Goal: Task Accomplishment & Management: Manage account settings

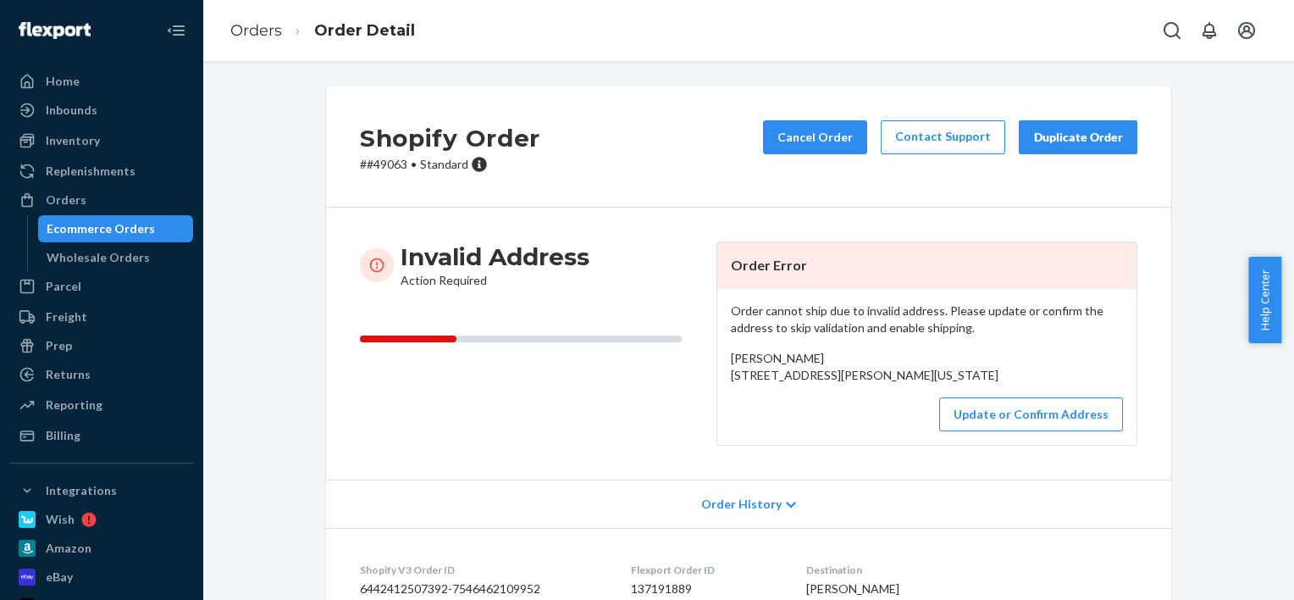
click at [666, 296] on div "Invalid Address Action Required" at bounding box center [531, 343] width 343 height 204
click at [385, 159] on p "# #49063 • Standard" at bounding box center [450, 164] width 180 height 17
copy p "49063"
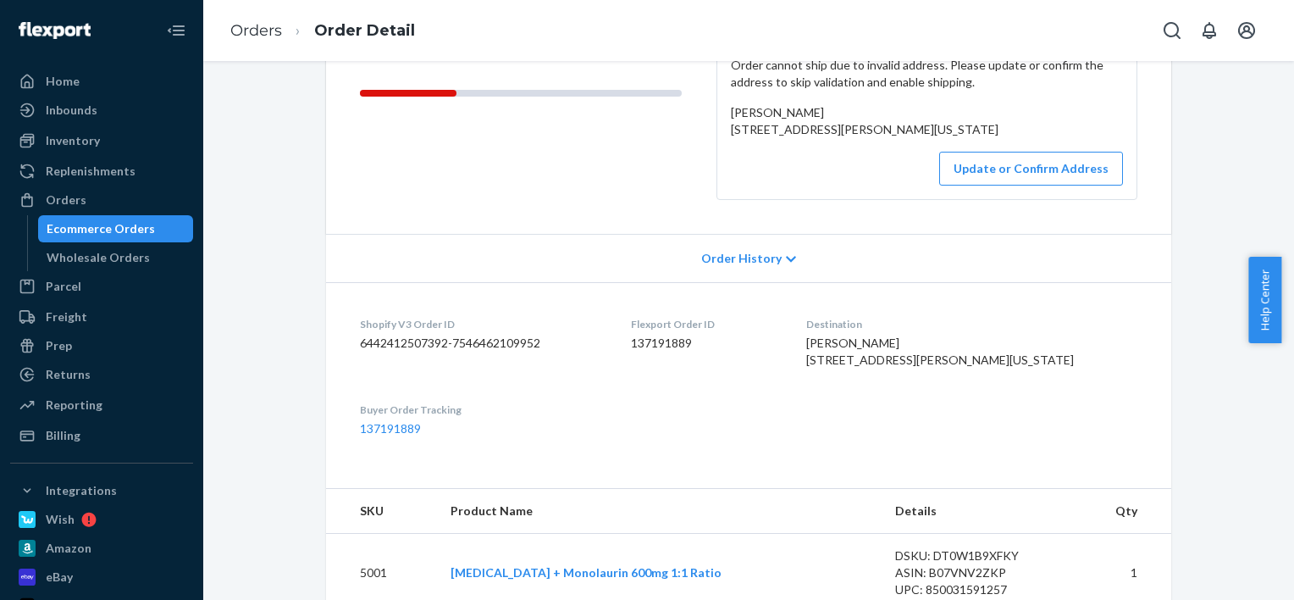
scroll to position [251, 0]
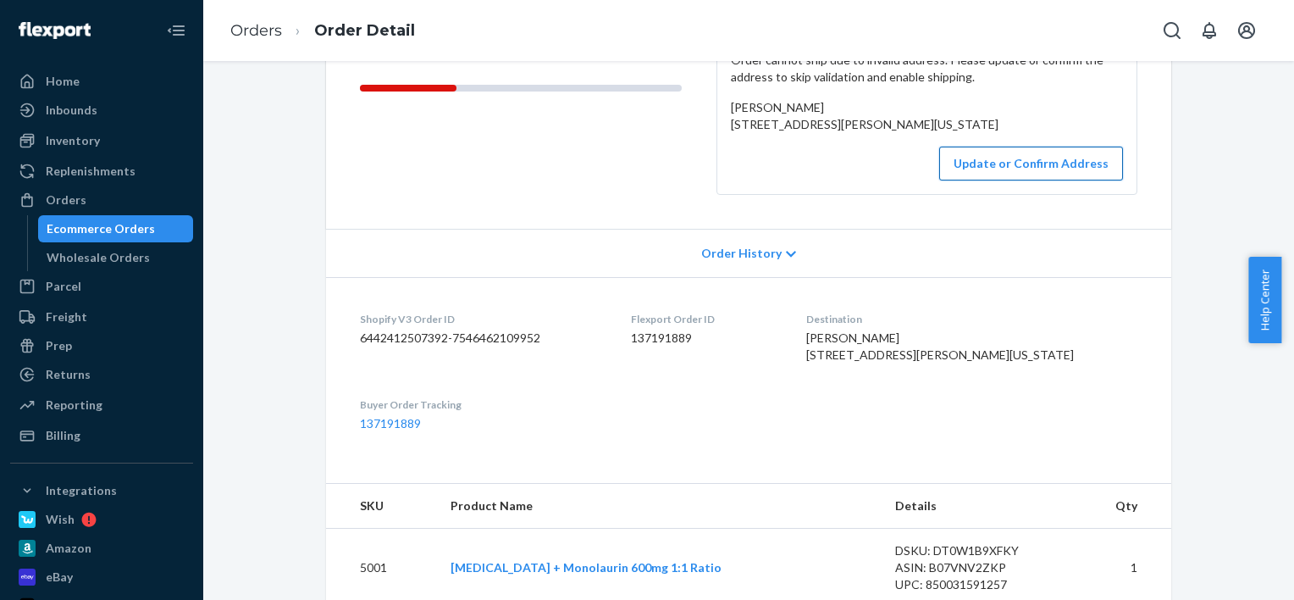
click at [1029, 180] on button "Update or Confirm Address" at bounding box center [1031, 164] width 184 height 34
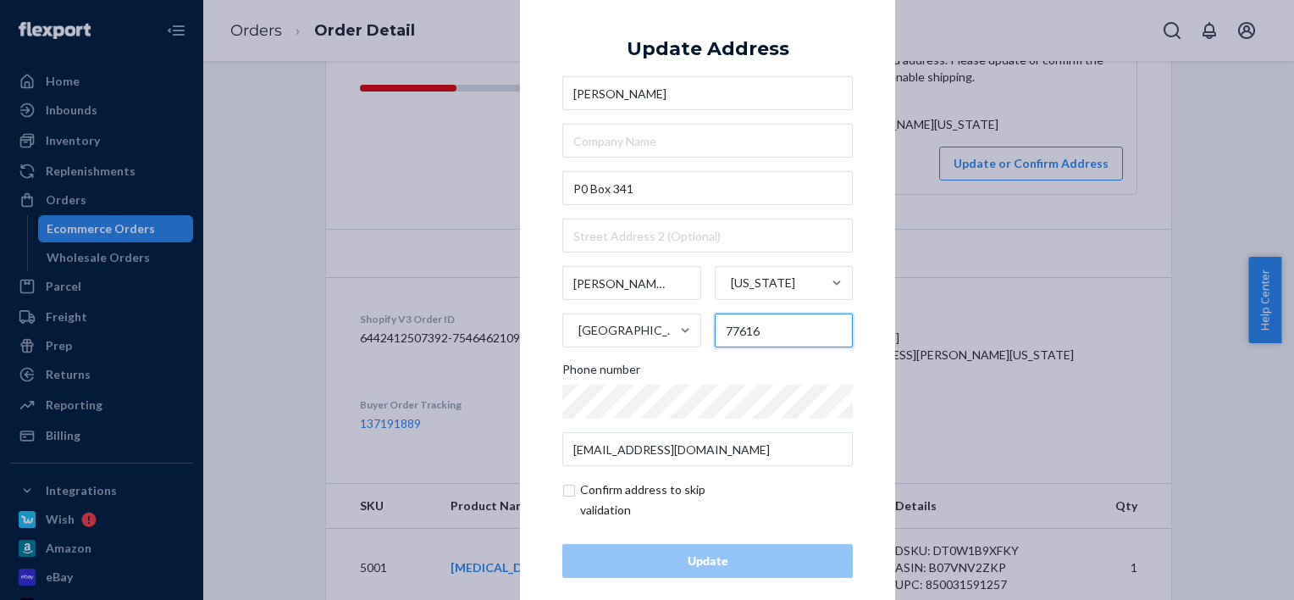
click at [751, 325] on input "77616" at bounding box center [784, 330] width 139 height 34
paste input "-0341"
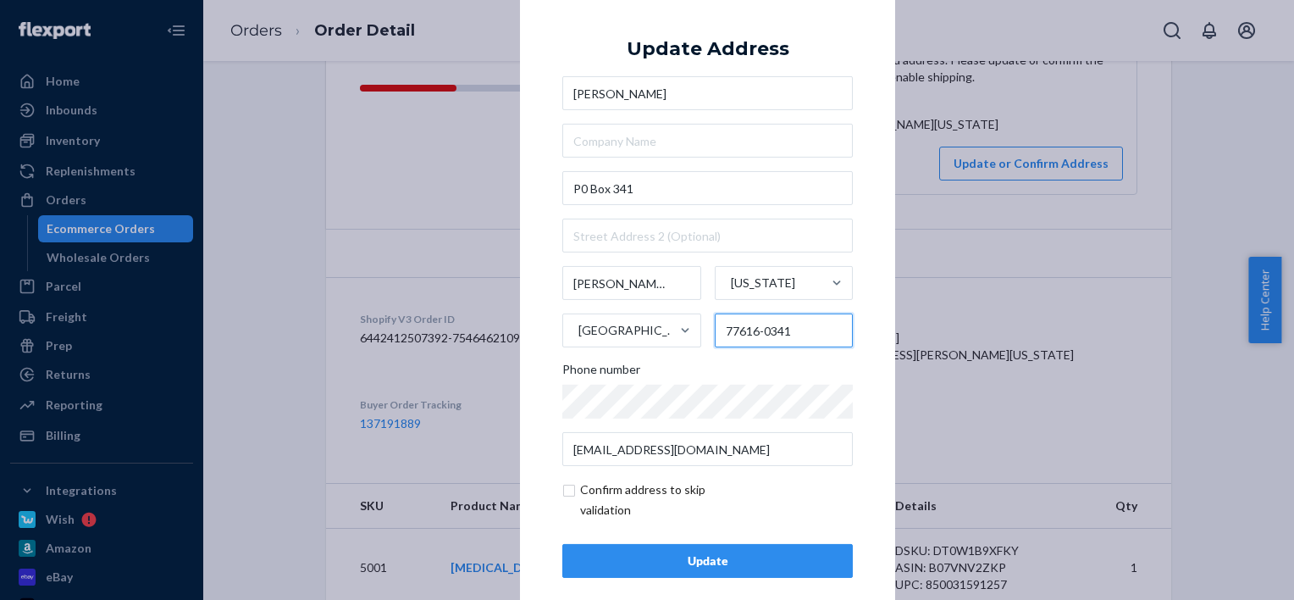
type input "77616-0341"
click at [656, 492] on input "checkbox" at bounding box center [660, 499] width 196 height 41
checkbox input "true"
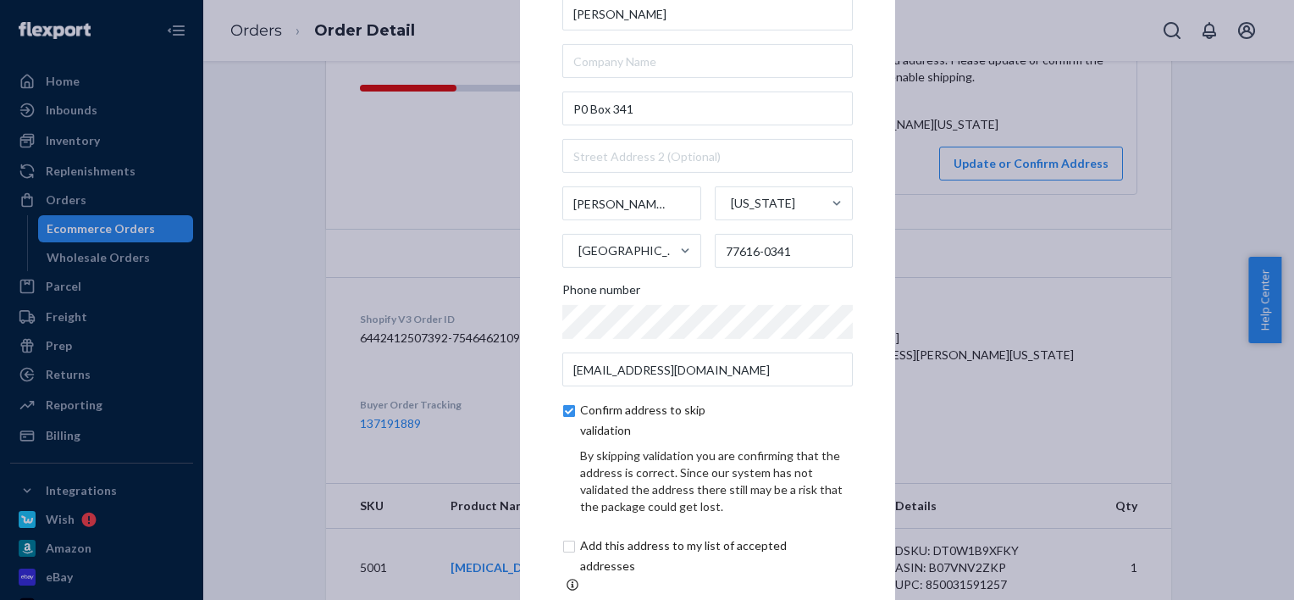
scroll to position [91, 0]
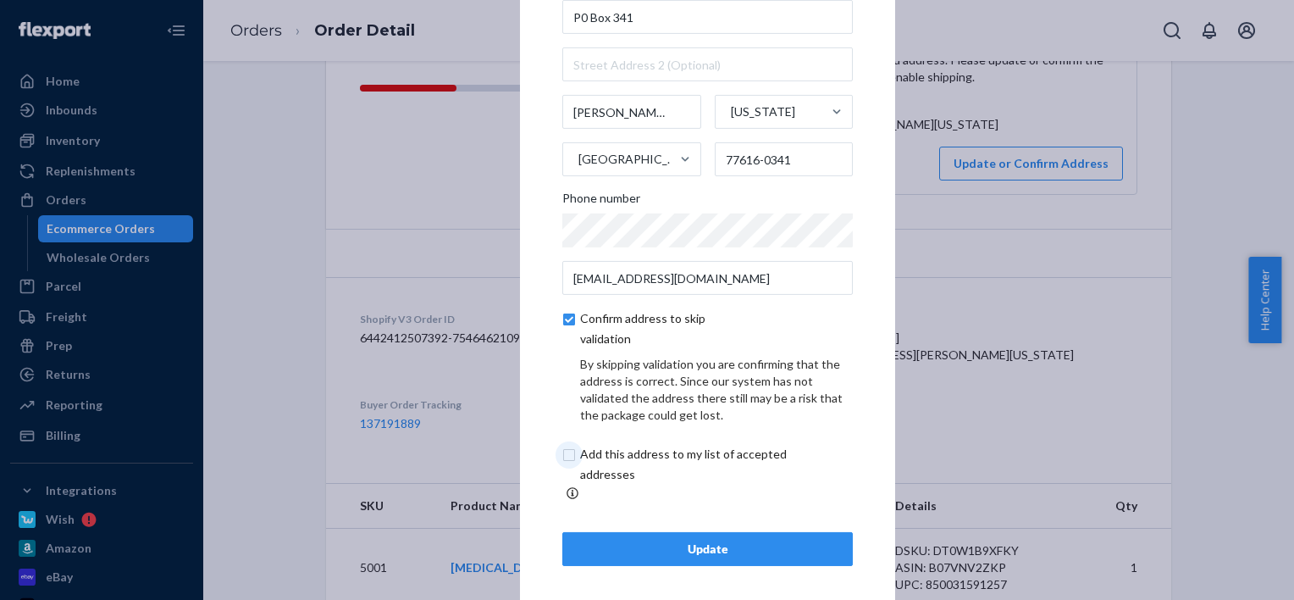
click at [603, 474] on input "checkbox" at bounding box center [703, 464] width 282 height 41
checkbox input "true"
click at [612, 532] on button "Update" at bounding box center [707, 549] width 290 height 34
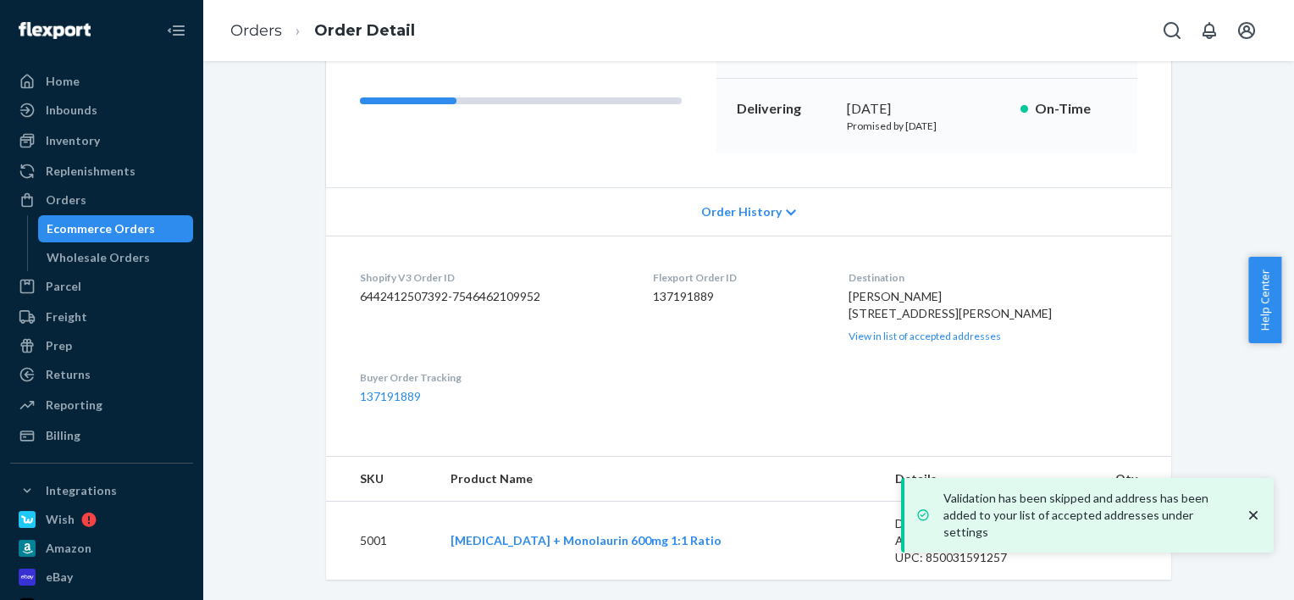
scroll to position [0, 0]
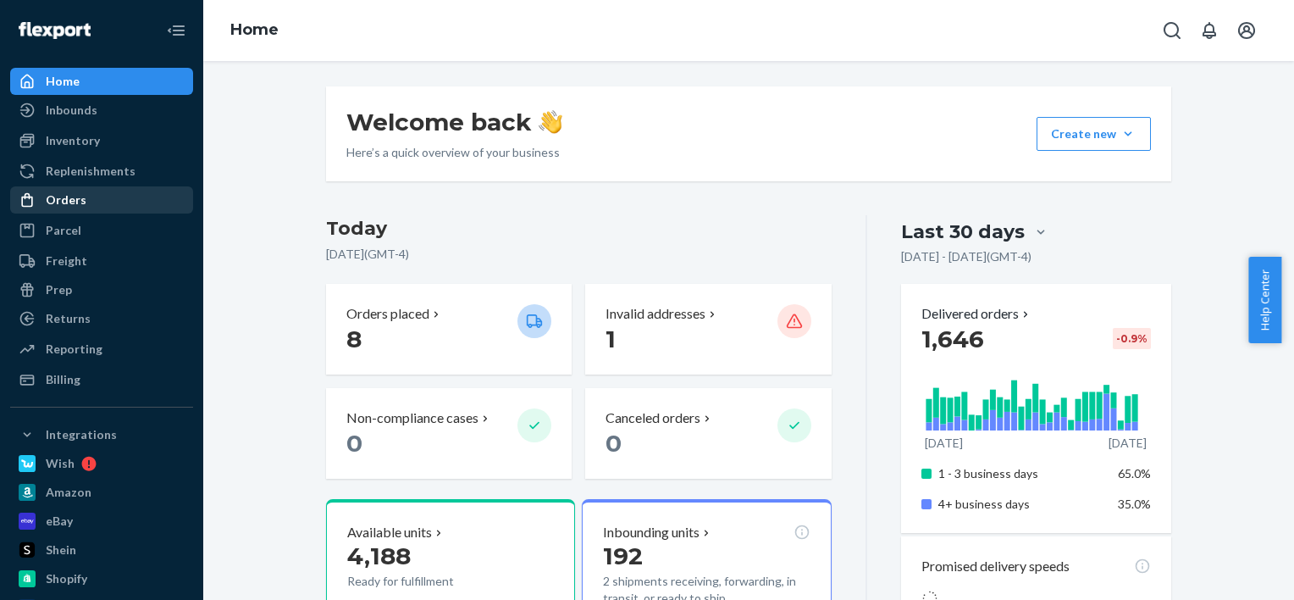
click at [81, 196] on div "Orders" at bounding box center [66, 199] width 41 height 17
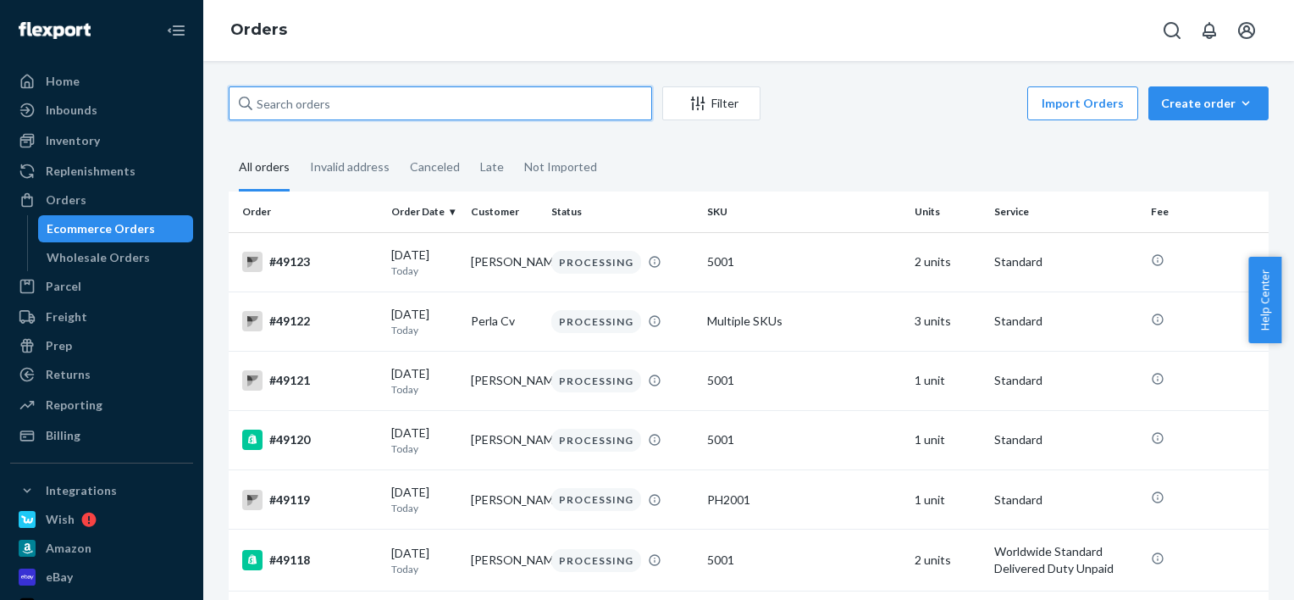
click at [340, 107] on input "text" at bounding box center [440, 103] width 423 height 34
paste input "13253"
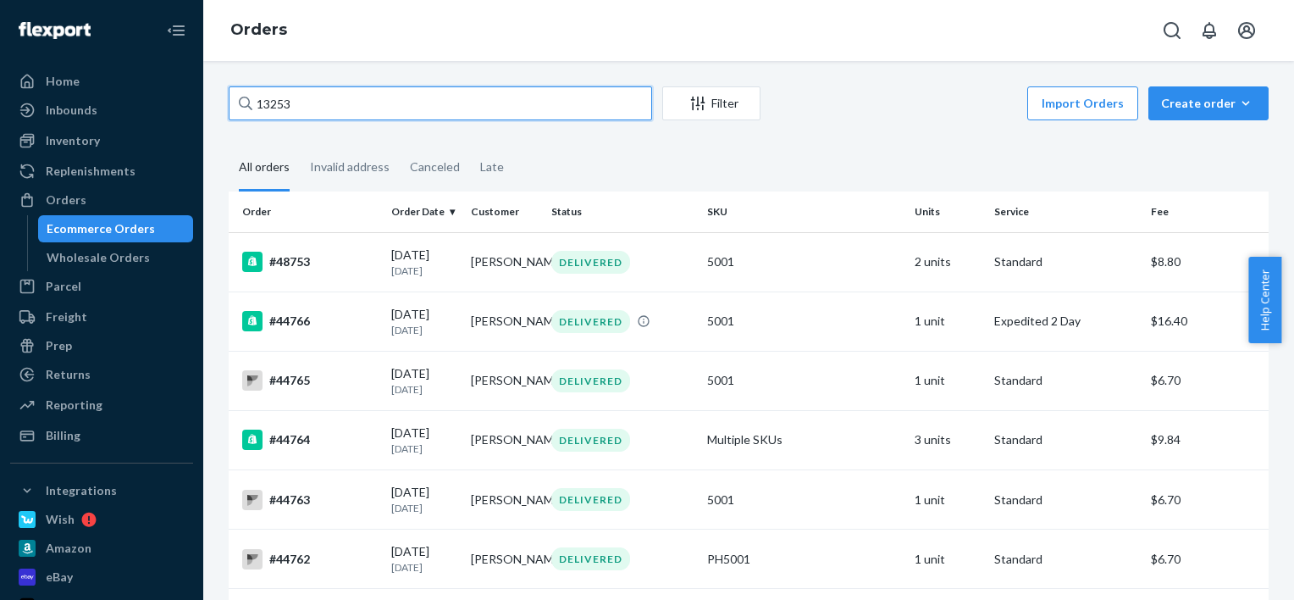
type input "13253"
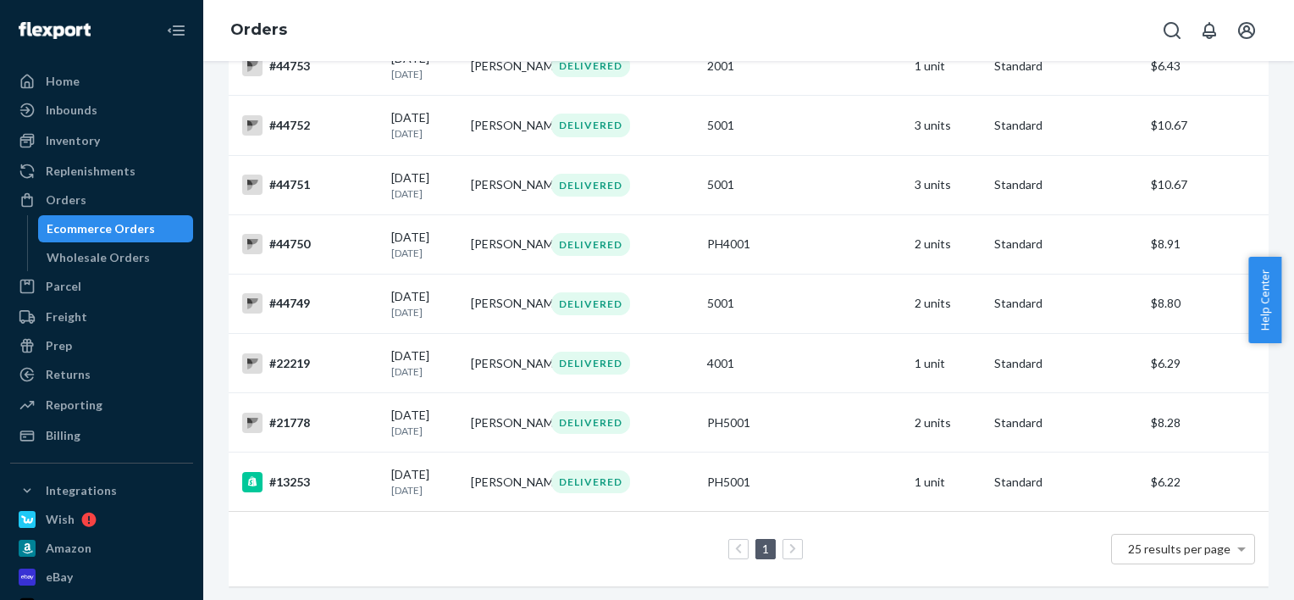
scroll to position [1037, 0]
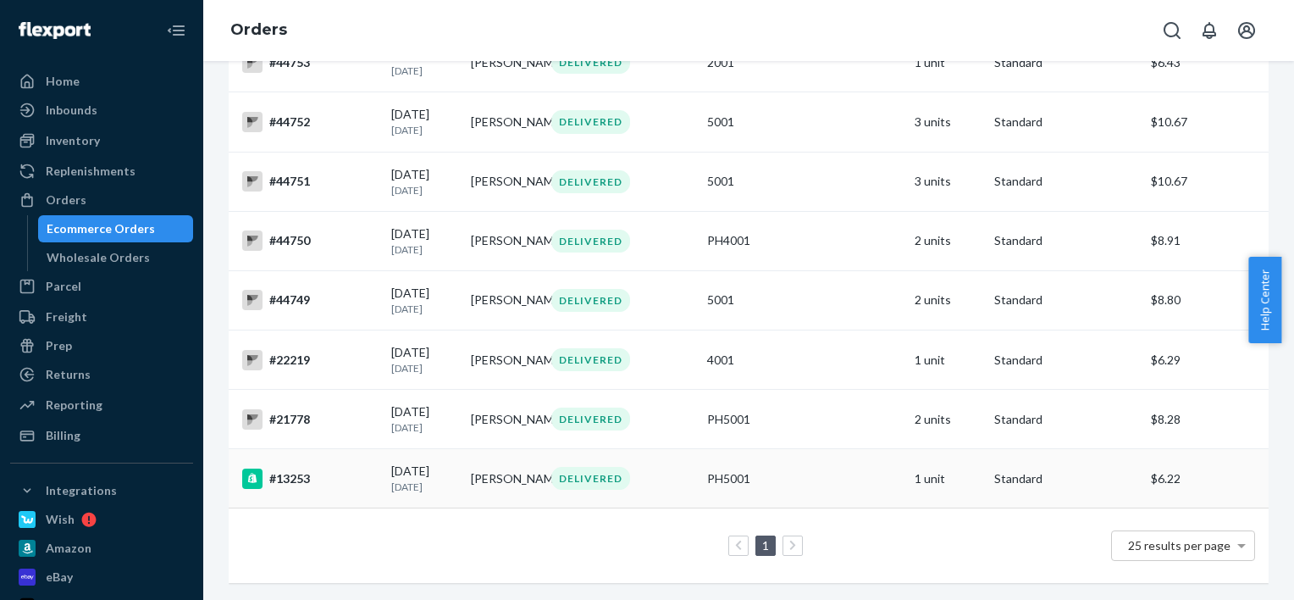
click at [299, 489] on div "#13253" at bounding box center [310, 478] width 136 height 20
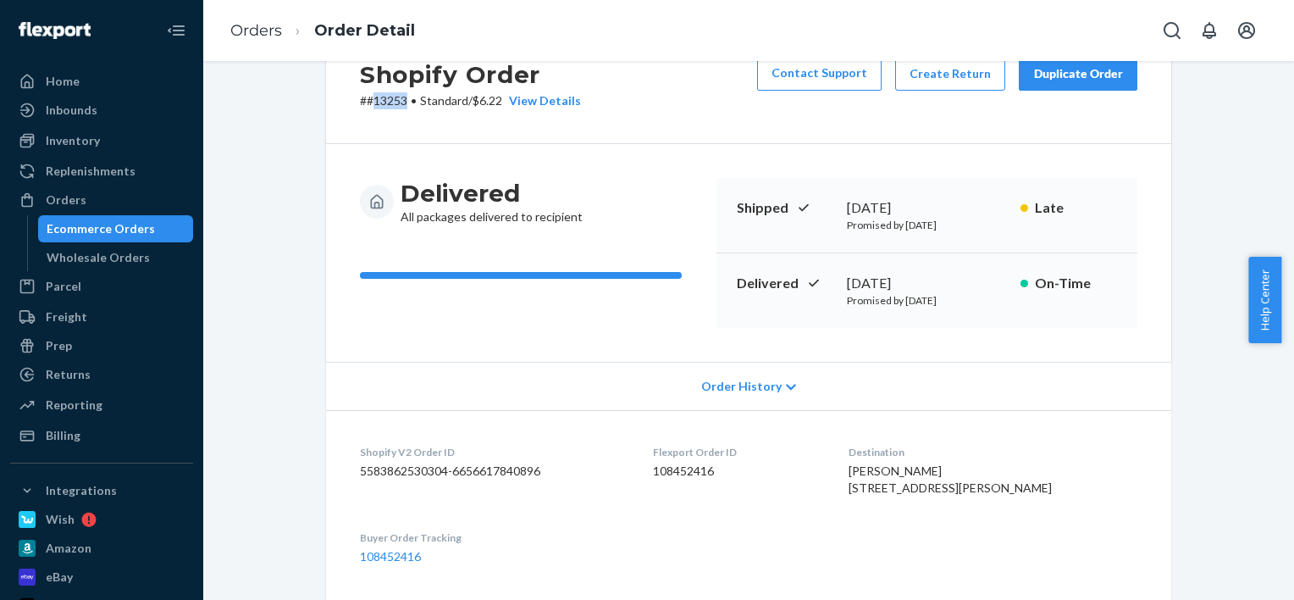
scroll to position [64, 0]
drag, startPoint x: 951, startPoint y: 505, endPoint x: 1060, endPoint y: 503, distance: 109.3
click at [1060, 495] on div "Ann Sumrall PO Box 341 Fred, TX 77616-0341 US" at bounding box center [993, 479] width 289 height 34
copy span "77616-0341"
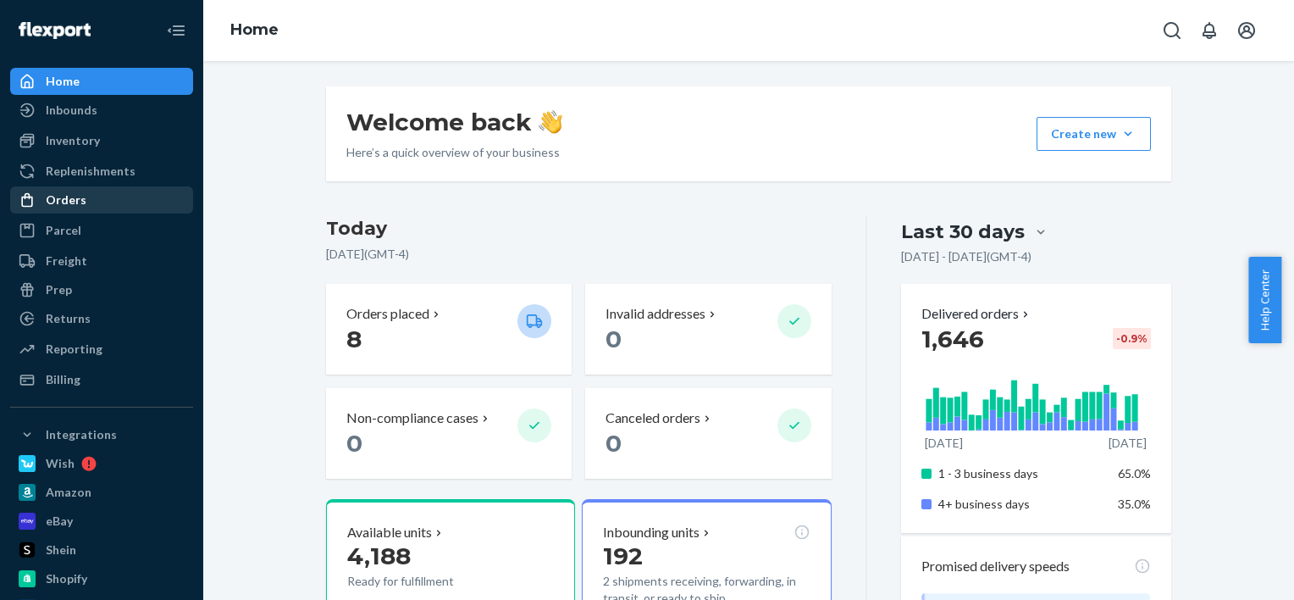
click at [110, 196] on div "Orders" at bounding box center [102, 200] width 180 height 24
